Goal: Task Accomplishment & Management: Use online tool/utility

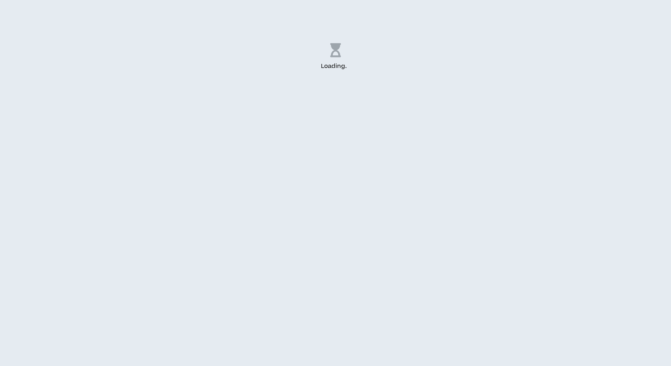
select select "US"
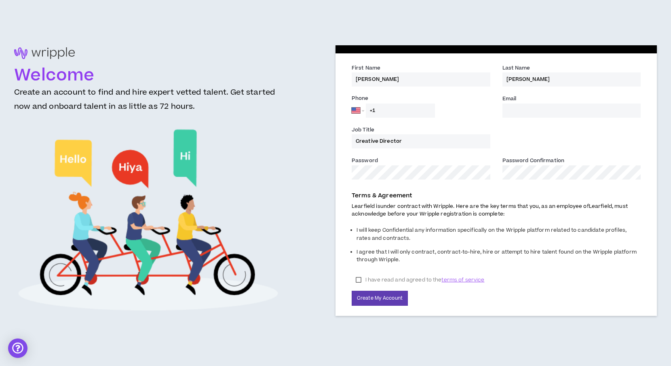
click at [358, 279] on label "I have read and agreed to the terms of service" at bounding box center [420, 280] width 137 height 12
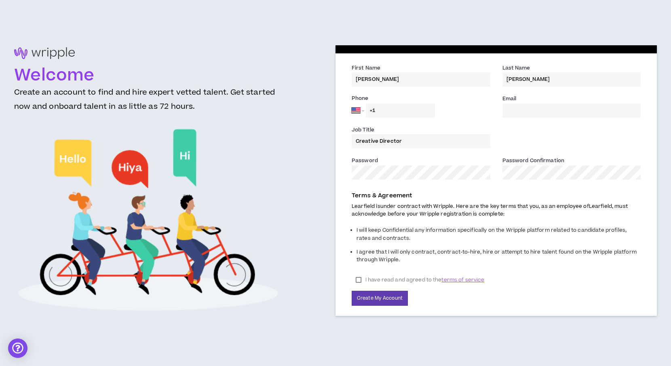
click at [338, 167] on div "First Name * [PERSON_NAME] Name * [PERSON_NAME] Phone [GEOGRAPHIC_DATA] [GEOGRA…" at bounding box center [496, 184] width 321 height 262
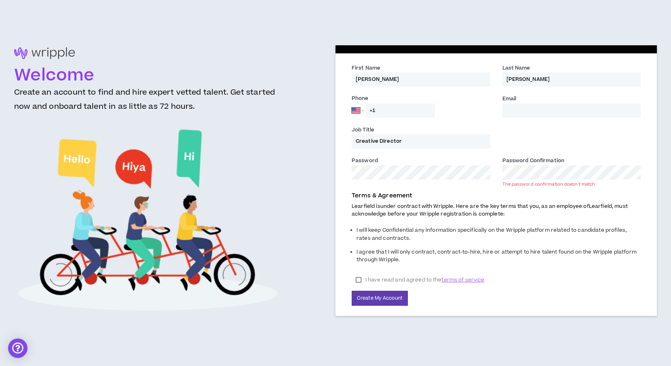
click at [486, 169] on div "Password * Password Confirmation * The password confirmation doesn't match" at bounding box center [496, 171] width 301 height 31
click at [307, 164] on div "Welcome Create an account to find and hire expert vetted talent. Get started no…" at bounding box center [335, 182] width 643 height 275
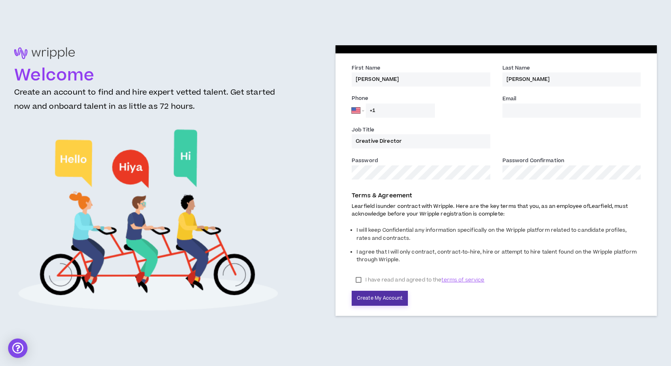
click at [389, 298] on button "Create My Account" at bounding box center [380, 298] width 56 height 15
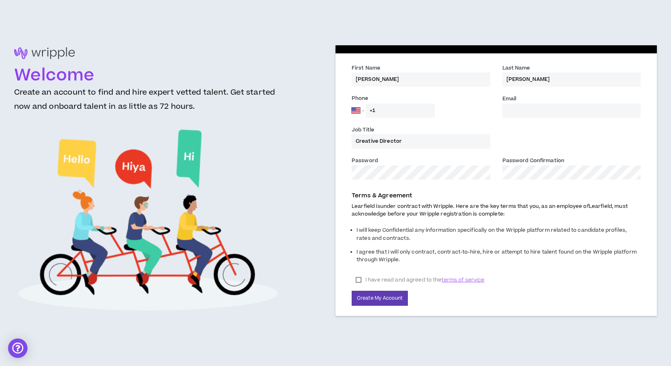
click at [517, 113] on input "Email *" at bounding box center [572, 111] width 139 height 14
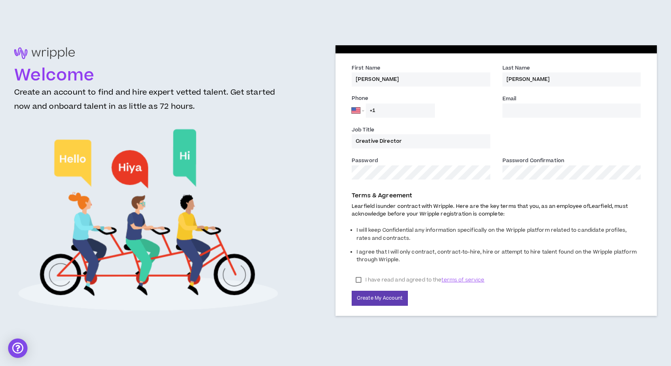
type input "[PERSON_NAME][EMAIL_ADDRESS][PERSON_NAME][DOMAIN_NAME]"
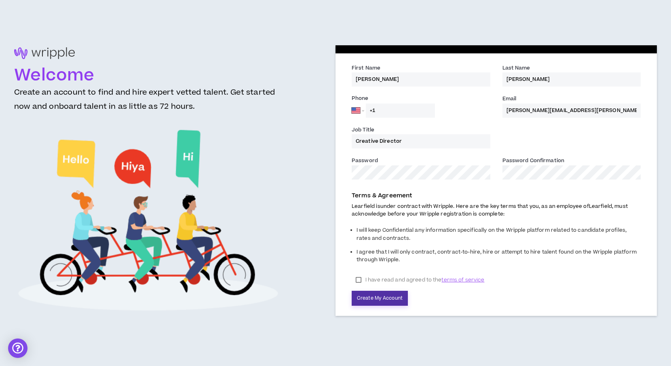
click at [386, 301] on button "Create My Account" at bounding box center [380, 298] width 56 height 15
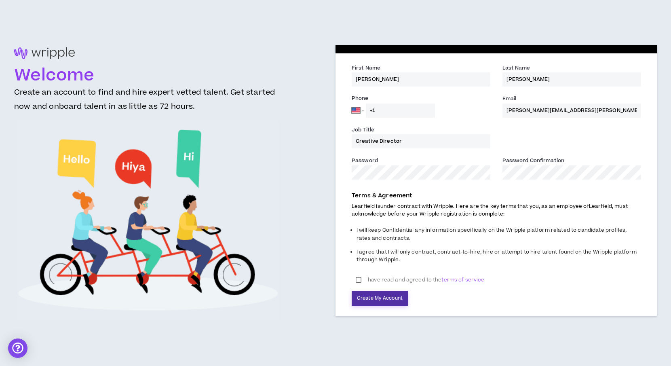
click at [381, 297] on button "Create My Account" at bounding box center [380, 298] width 56 height 15
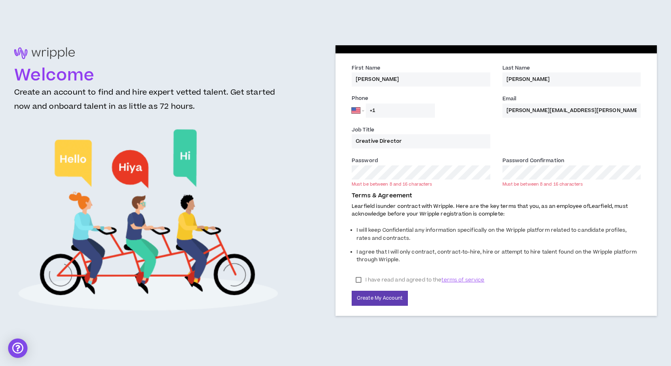
click at [435, 296] on div "Terms & Agreement Learfield is under contract with Wripple. Here are the key te…" at bounding box center [496, 246] width 301 height 119
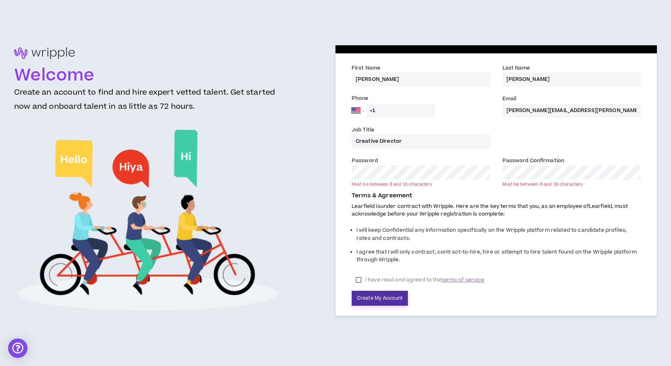
click at [377, 298] on button "Create My Account" at bounding box center [380, 298] width 56 height 15
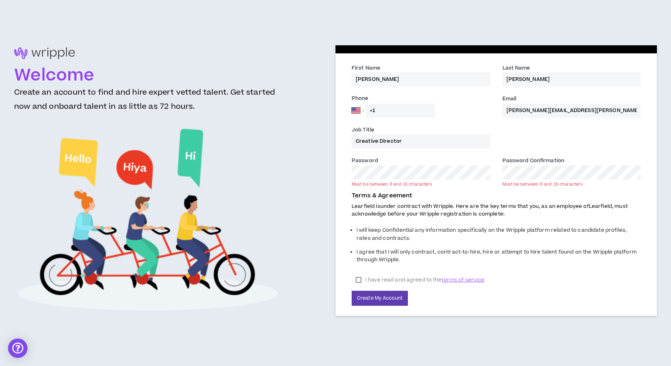
click at [317, 164] on div "Welcome Create an account to find and hire expert vetted talent. Get started no…" at bounding box center [335, 182] width 643 height 275
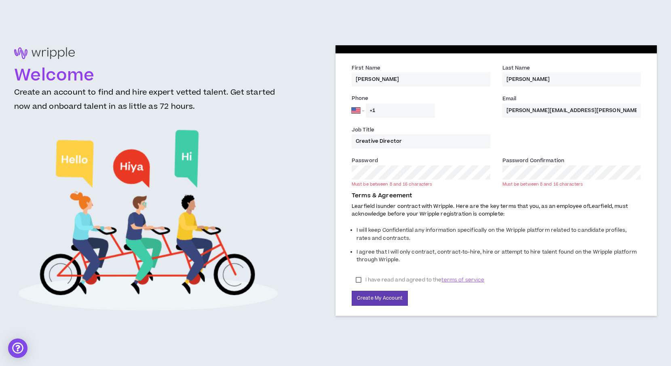
click at [485, 172] on div "Password * Must be between 8 and 16 characters Password Confirmation * Must be …" at bounding box center [496, 171] width 301 height 31
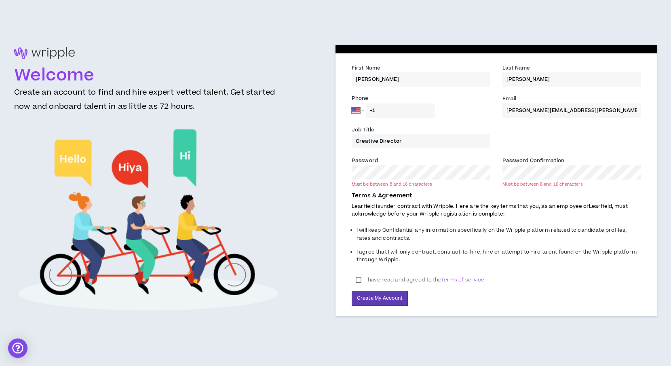
click at [484, 188] on div "Terms & Agreement Learfield is under contract with Wripple. Here are the key te…" at bounding box center [496, 246] width 301 height 119
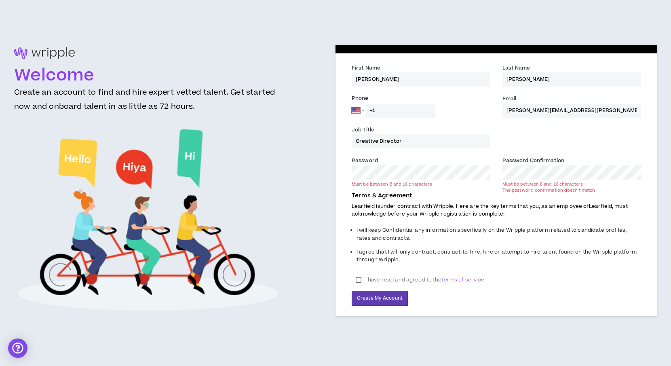
click at [317, 166] on div "Welcome Create an account to find and hire expert vetted talent. Get started no…" at bounding box center [335, 182] width 643 height 275
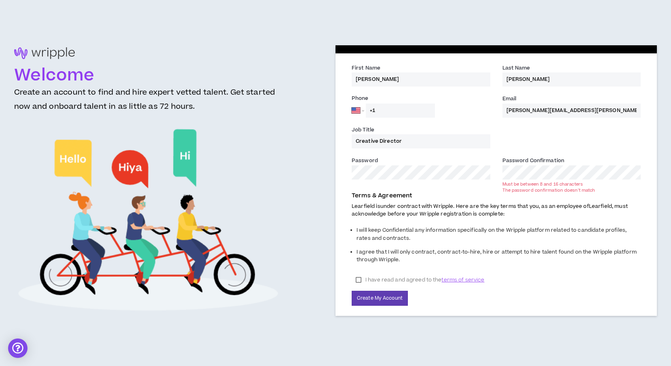
click at [483, 166] on div "Password * Password Confirmation * Must be between 8 and 16 characters The pass…" at bounding box center [496, 171] width 301 height 31
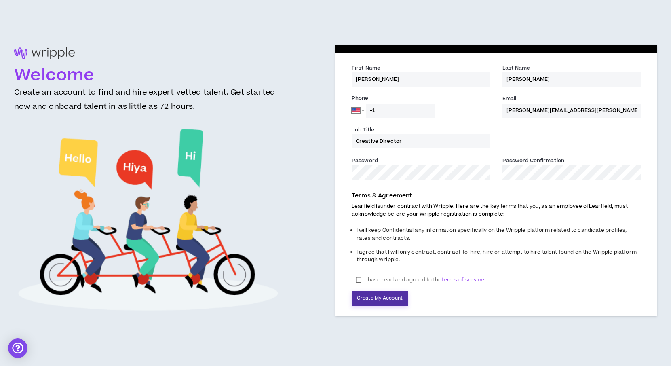
click at [394, 295] on button "Create My Account" at bounding box center [380, 298] width 56 height 15
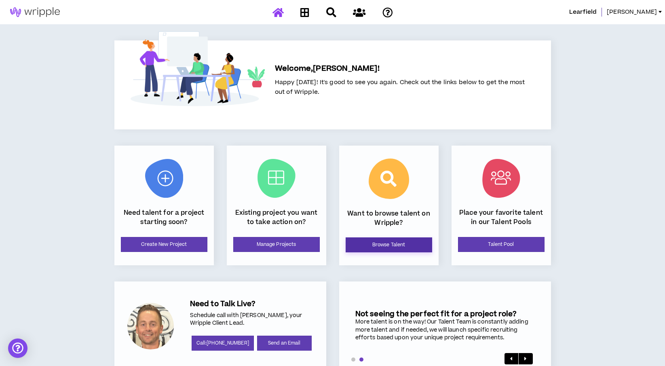
click at [389, 245] on link "Browse Talent" at bounding box center [389, 244] width 87 height 15
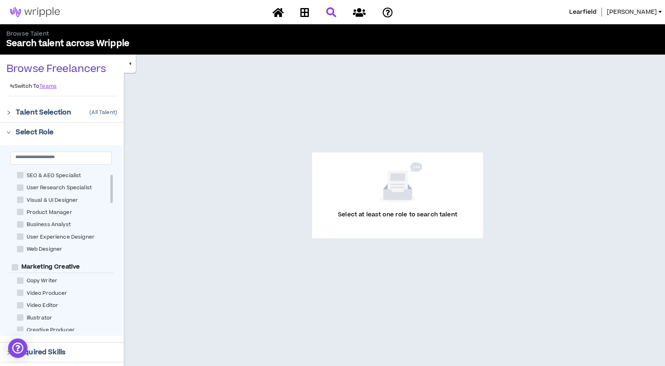
scroll to position [27, 0]
click at [20, 277] on span at bounding box center [20, 279] width 6 height 6
checkbox Writer "****"
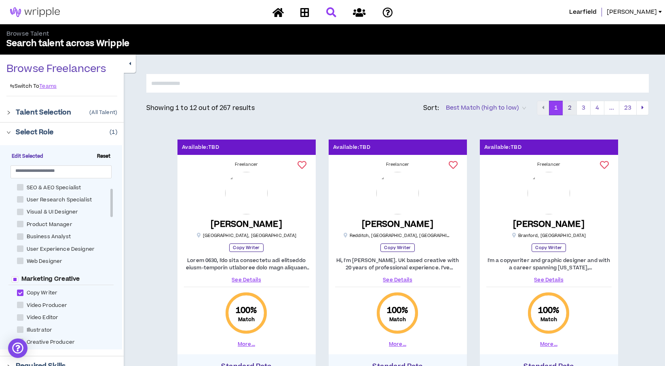
click at [569, 106] on button "2" at bounding box center [570, 108] width 14 height 15
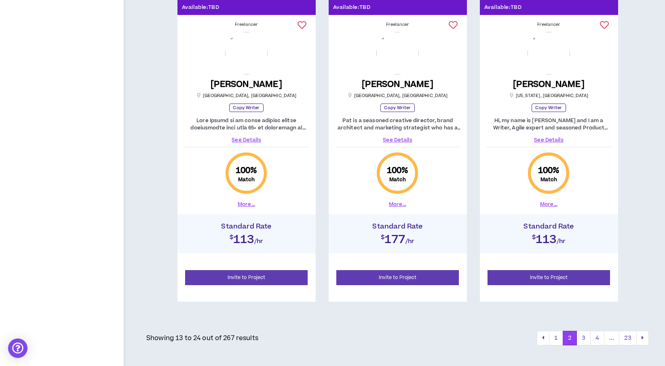
scroll to position [1089, 0]
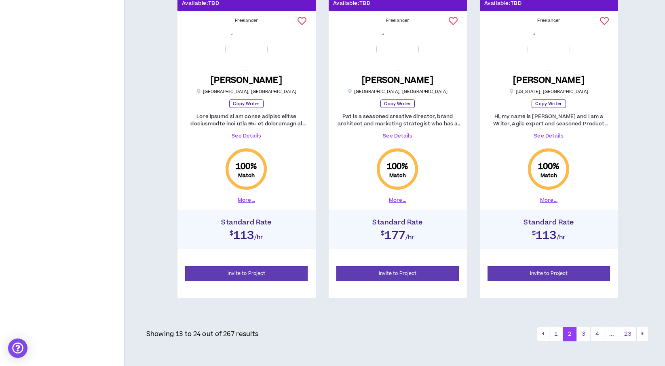
click at [581, 334] on button "3" at bounding box center [584, 334] width 14 height 15
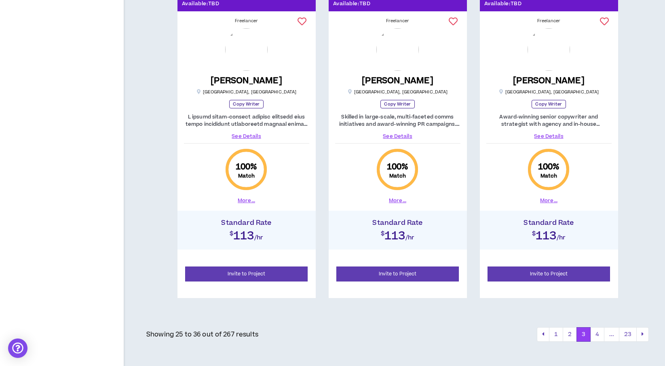
scroll to position [1089, 0]
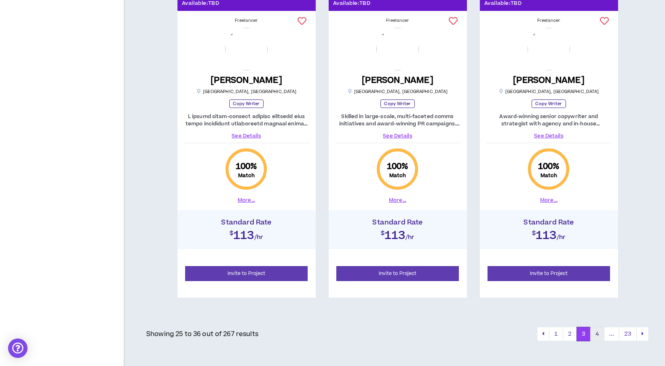
click at [600, 330] on button "4" at bounding box center [597, 334] width 14 height 15
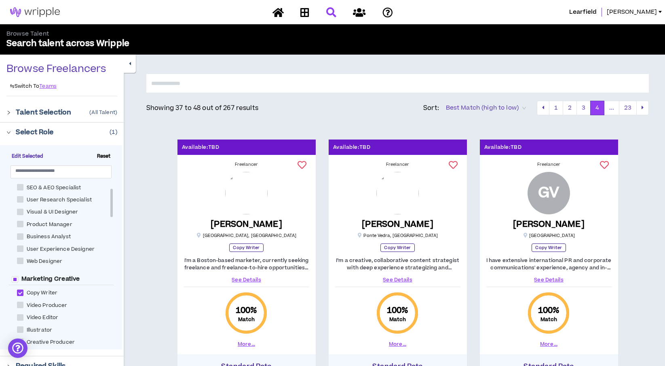
click at [8, 133] on icon "right" at bounding box center [9, 132] width 4 height 2
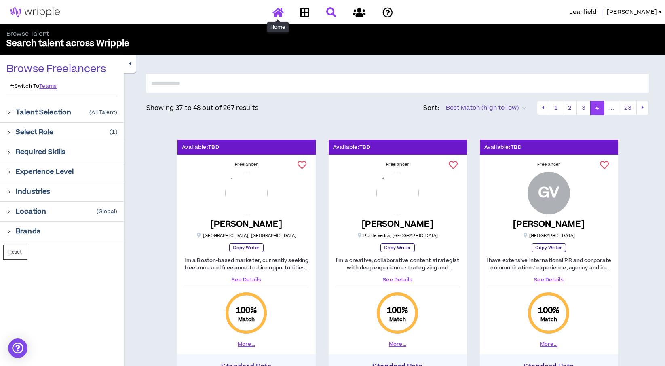
click at [278, 11] on icon at bounding box center [278, 12] width 11 height 10
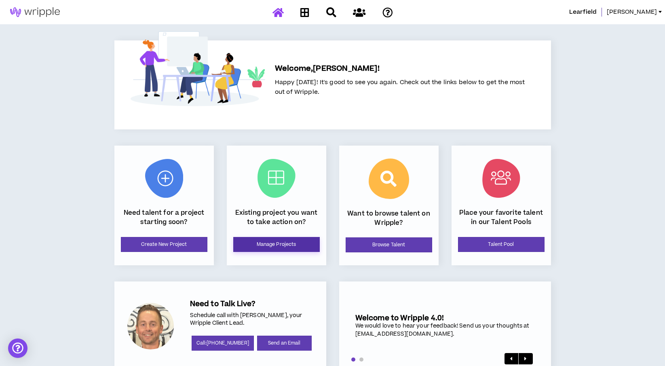
click at [277, 246] on link "Manage Projects" at bounding box center [276, 244] width 87 height 15
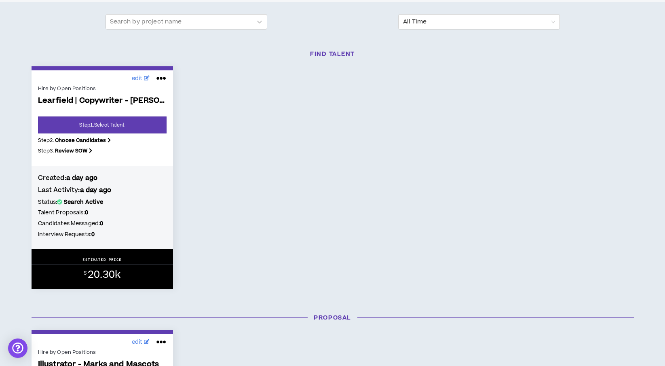
scroll to position [90, 0]
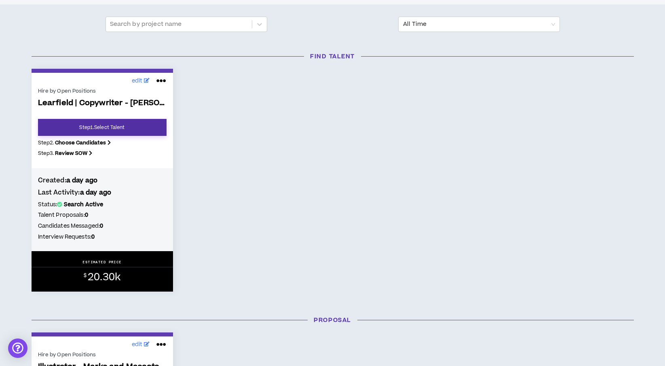
click at [110, 125] on link "Step 1 . Select Talent" at bounding box center [102, 127] width 129 height 17
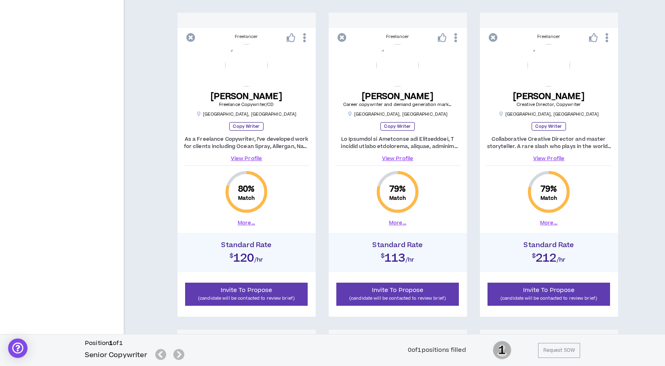
scroll to position [451, 0]
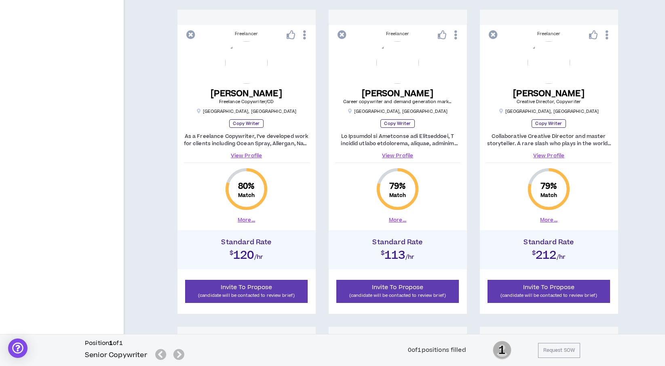
click at [542, 155] on link "View Profile" at bounding box center [548, 155] width 125 height 7
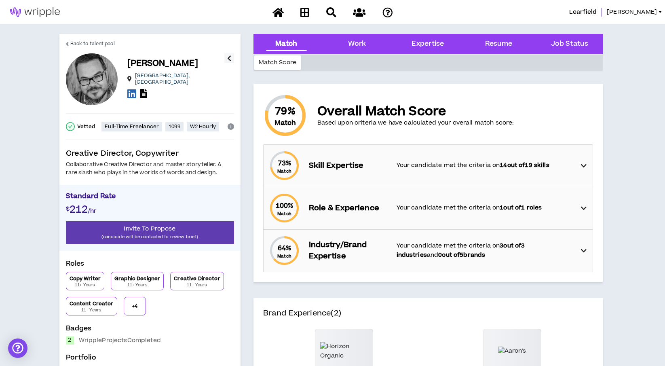
click at [230, 57] on icon "button" at bounding box center [229, 58] width 4 height 10
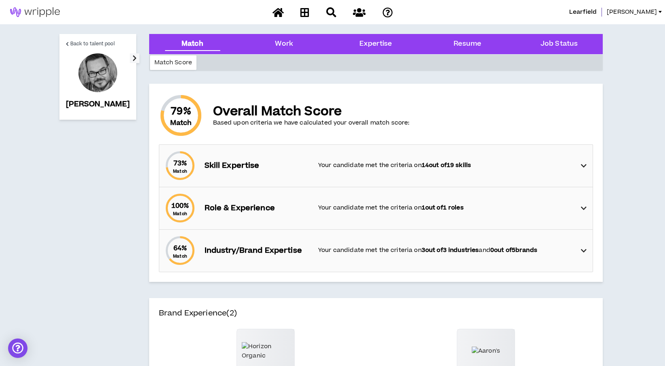
click at [133, 57] on icon "button" at bounding box center [135, 58] width 4 height 10
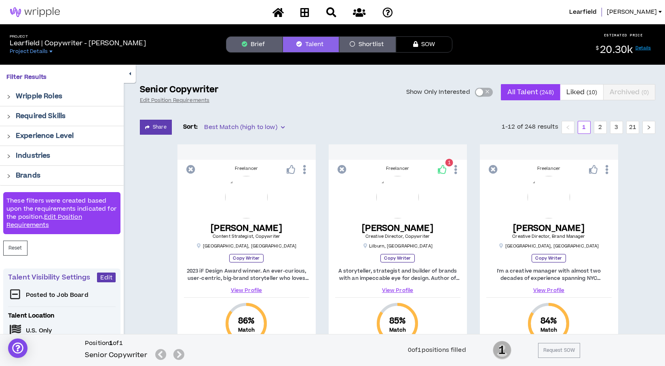
click at [258, 43] on button "Brief" at bounding box center [254, 44] width 57 height 16
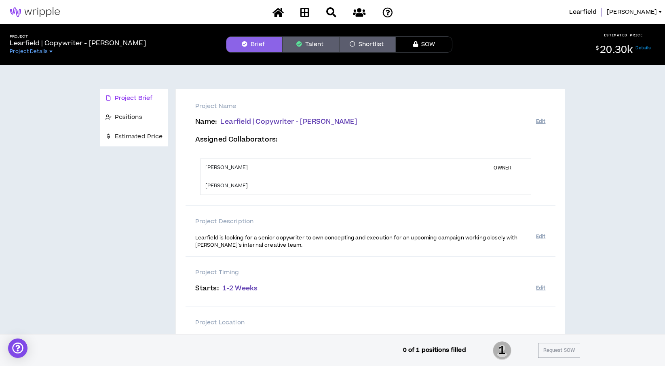
click at [374, 42] on button "Shortlist" at bounding box center [367, 44] width 57 height 16
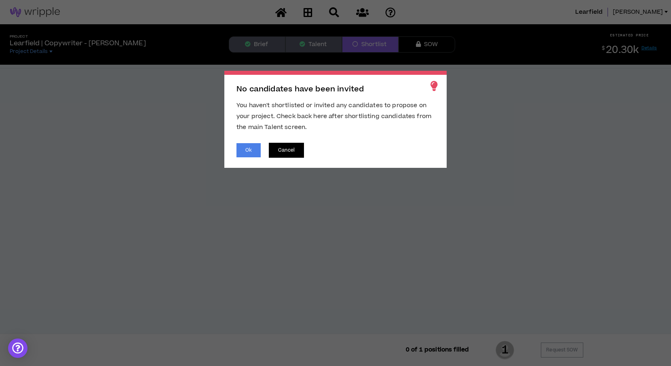
click at [284, 153] on button "Cancel" at bounding box center [286, 150] width 35 height 15
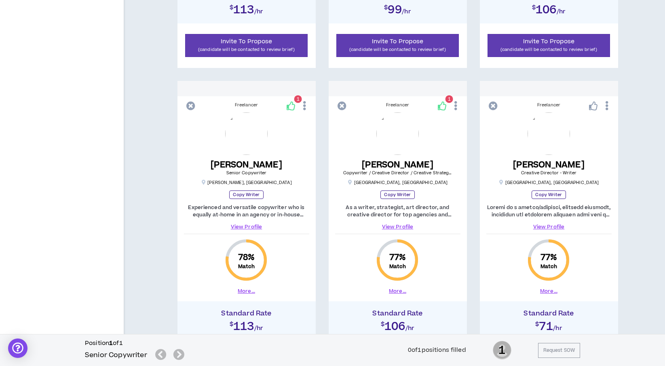
scroll to position [1117, 0]
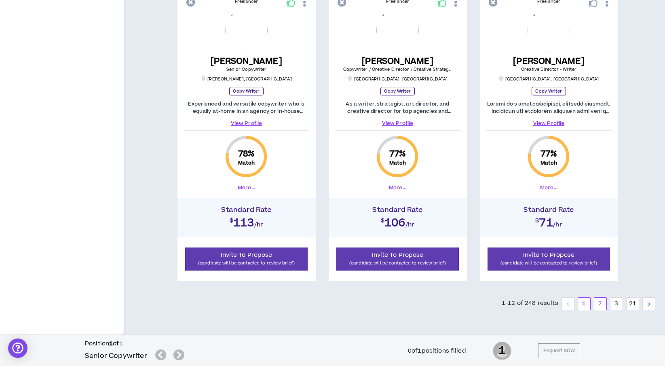
click at [600, 305] on link "2" at bounding box center [600, 304] width 12 height 12
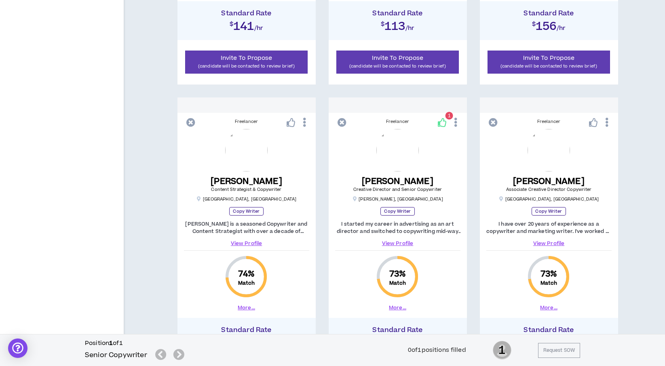
scroll to position [1117, 0]
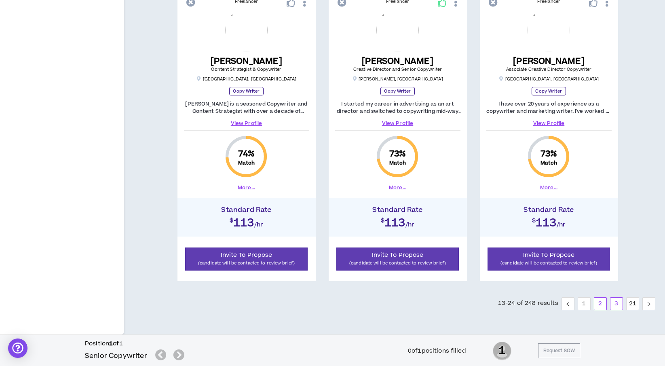
click at [617, 304] on link "3" at bounding box center [617, 304] width 12 height 12
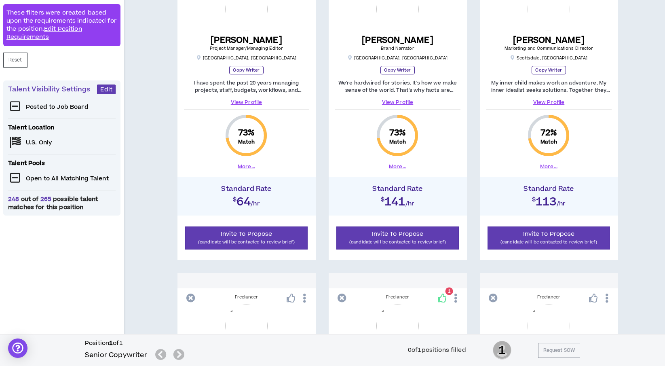
scroll to position [61, 0]
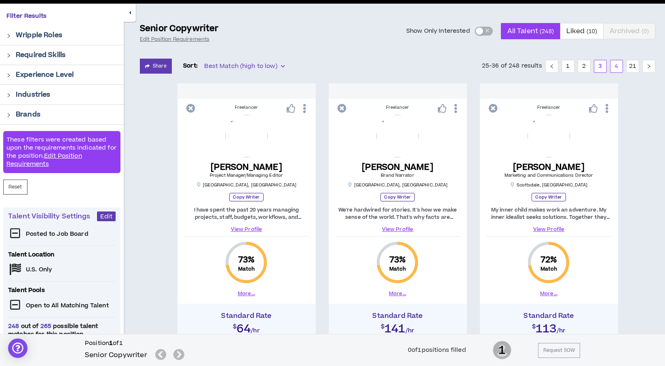
click at [616, 66] on link "4" at bounding box center [617, 66] width 12 height 12
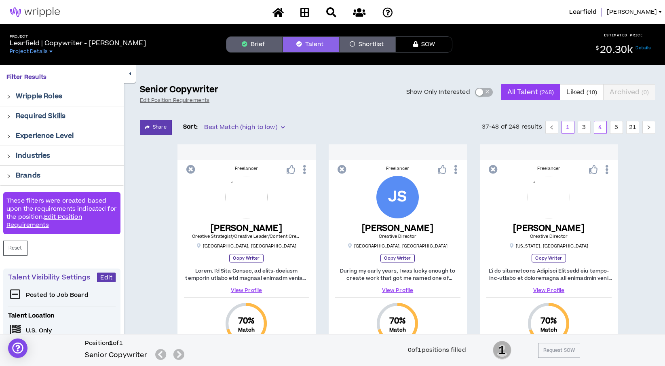
click at [567, 126] on link "1" at bounding box center [568, 127] width 12 height 12
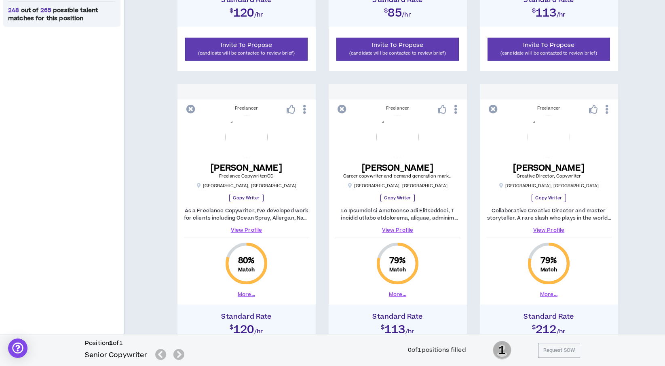
scroll to position [452, 0]
